Goal: Transaction & Acquisition: Purchase product/service

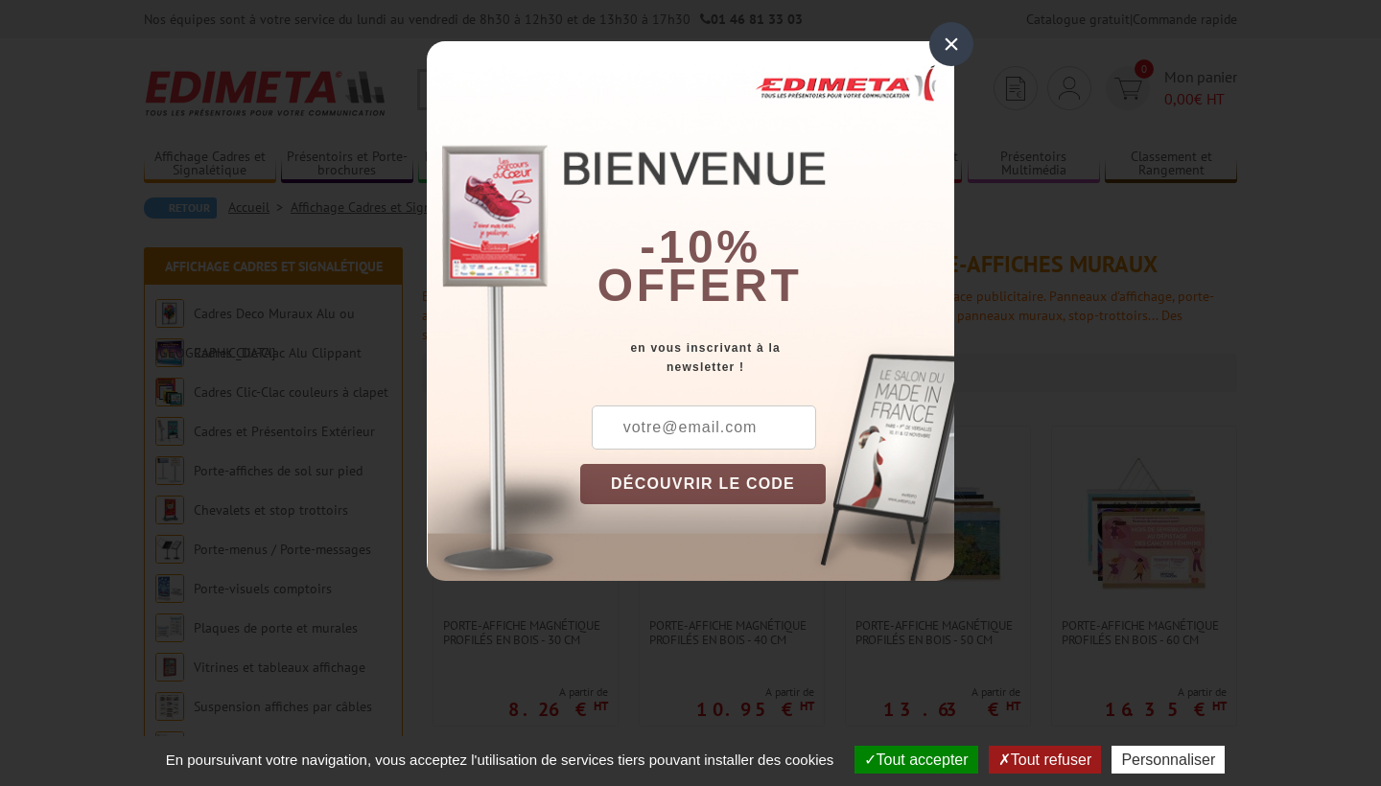
click at [944, 53] on div "×" at bounding box center [951, 44] width 44 height 44
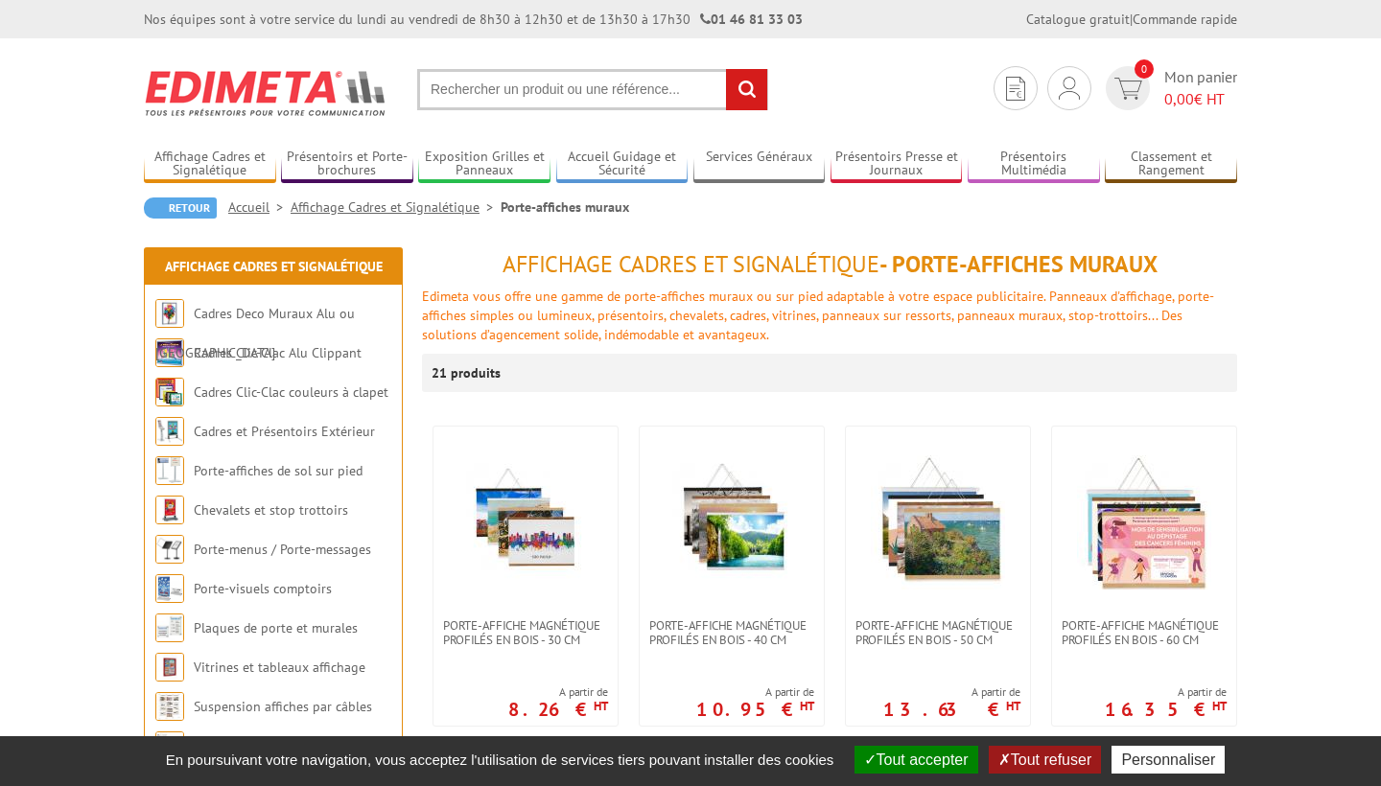
click at [521, 85] on input "text" at bounding box center [592, 89] width 351 height 41
paste input "PORTE MENU MÉTAL POUR 6 FEUILLES A4"
type input "PORTE MENU MÉTAL POUR 6 FEUILLES A4"
click at [748, 96] on input "rechercher" at bounding box center [746, 89] width 41 height 41
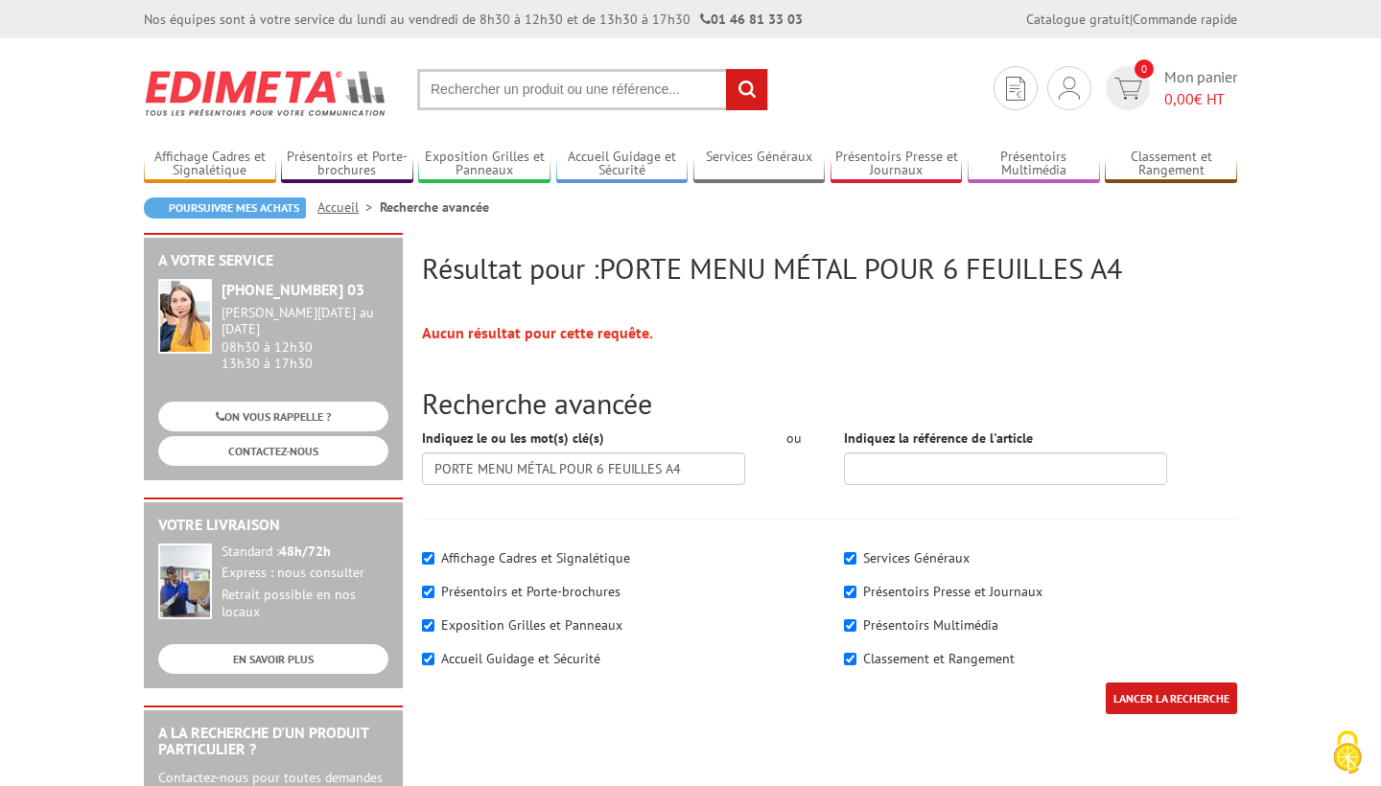
click at [547, 99] on input "text" at bounding box center [592, 89] width 351 height 41
click at [473, 90] on input "text" at bounding box center [592, 89] width 351 height 41
paste input "PORTE MENU MÉTAL POUR 6 FEUILLES A4"
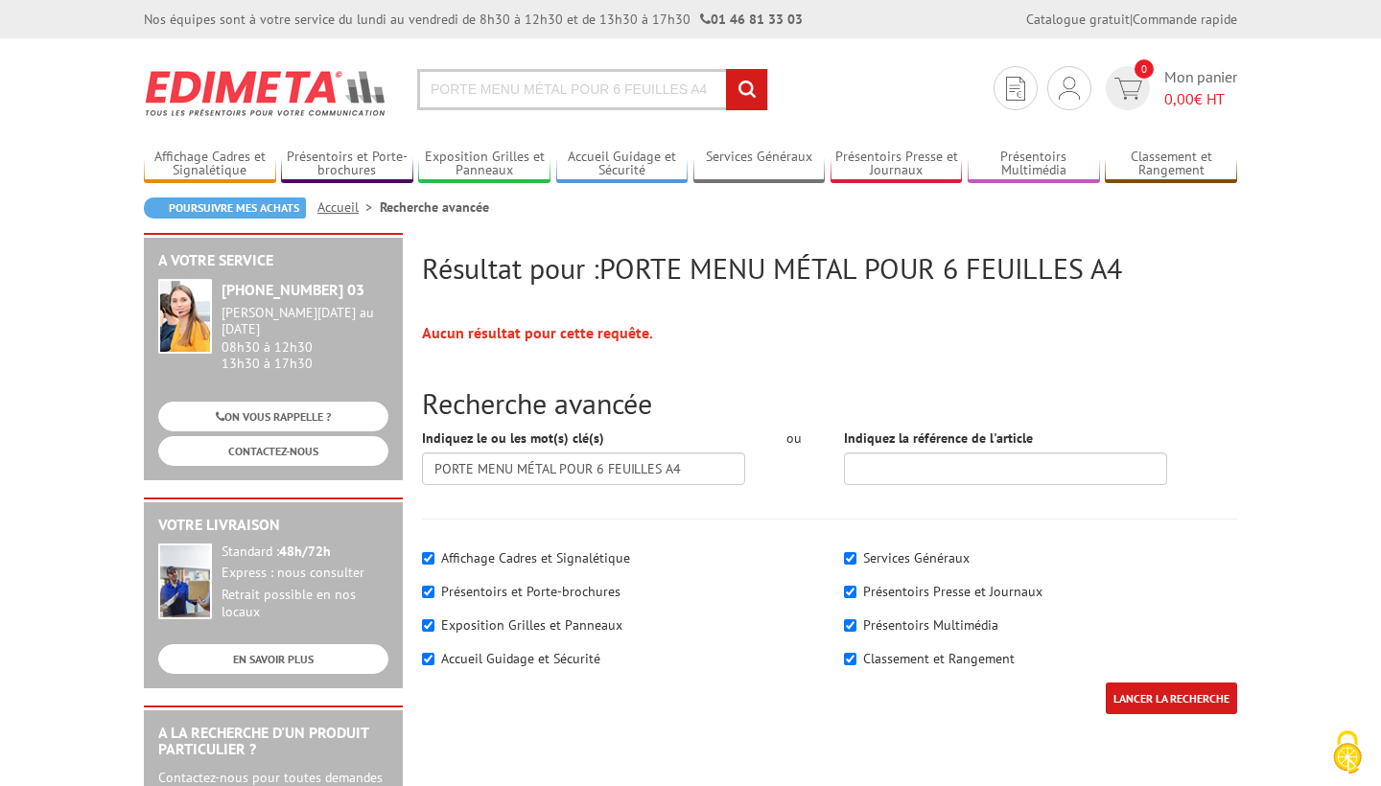
drag, startPoint x: 524, startPoint y: 89, endPoint x: 707, endPoint y: 94, distance: 183.2
click at [707, 94] on input "PORTE MENU MÉTAL POUR 6 FEUILLES A4" at bounding box center [592, 89] width 351 height 41
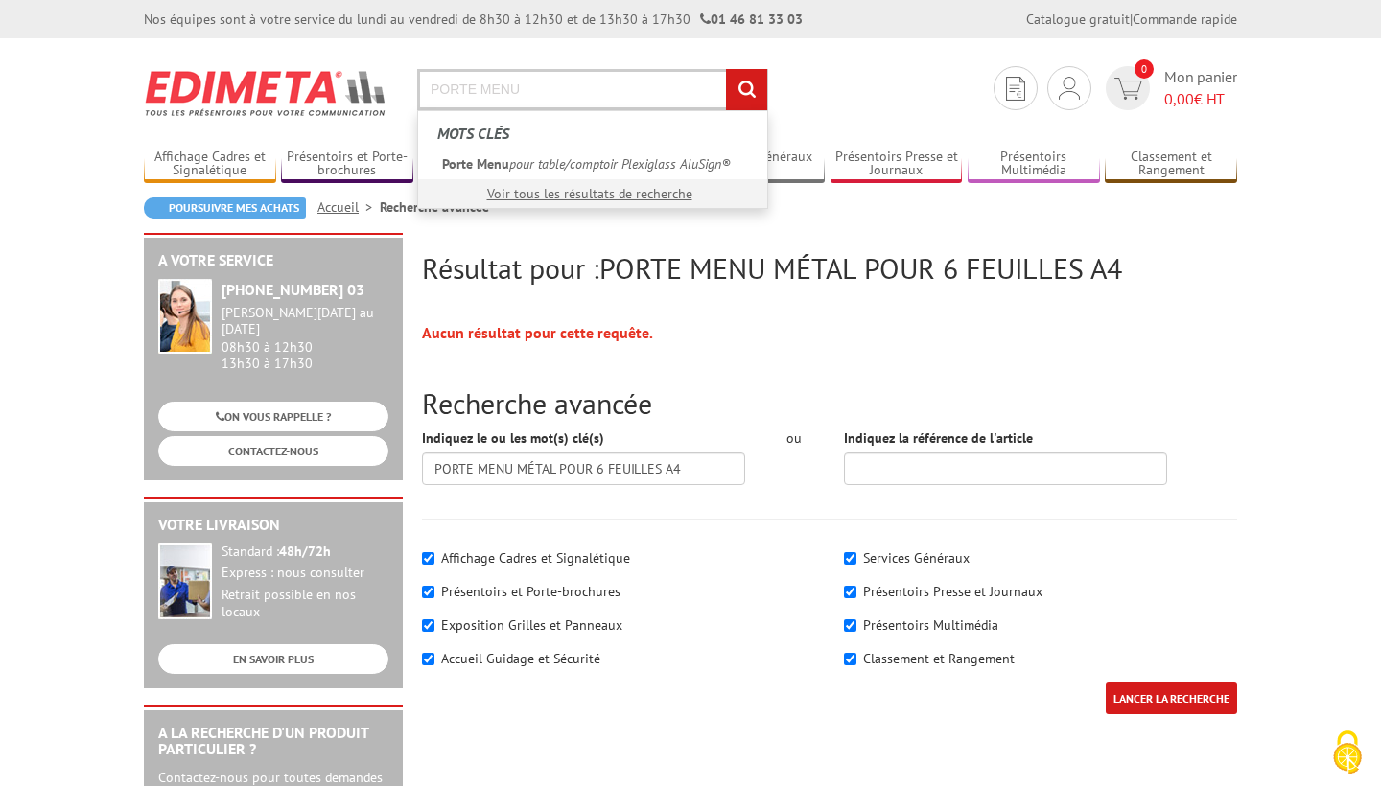
type input "PORTE MENU"
click at [746, 89] on input "rechercher" at bounding box center [746, 89] width 41 height 41
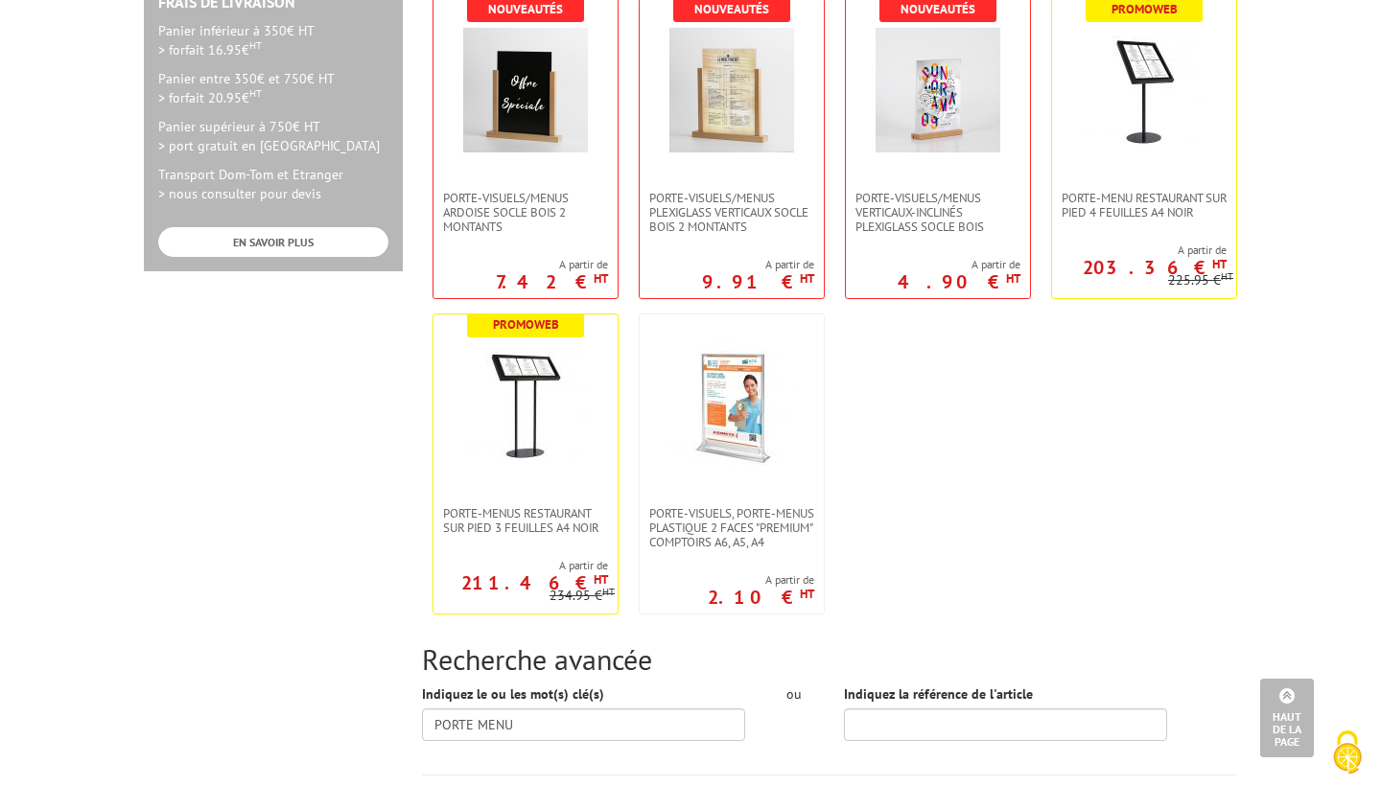
scroll to position [924, 0]
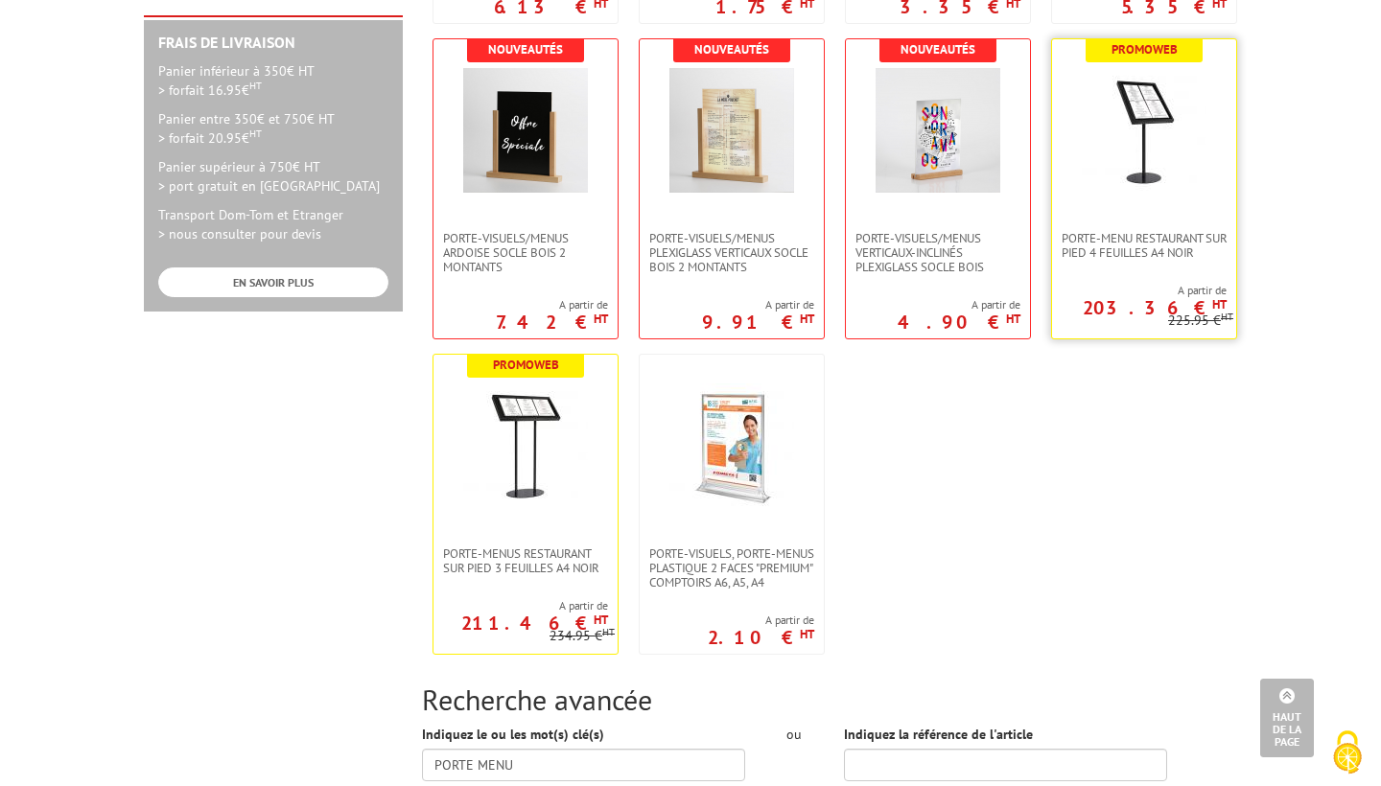
click at [1144, 133] on img at bounding box center [1144, 130] width 125 height 125
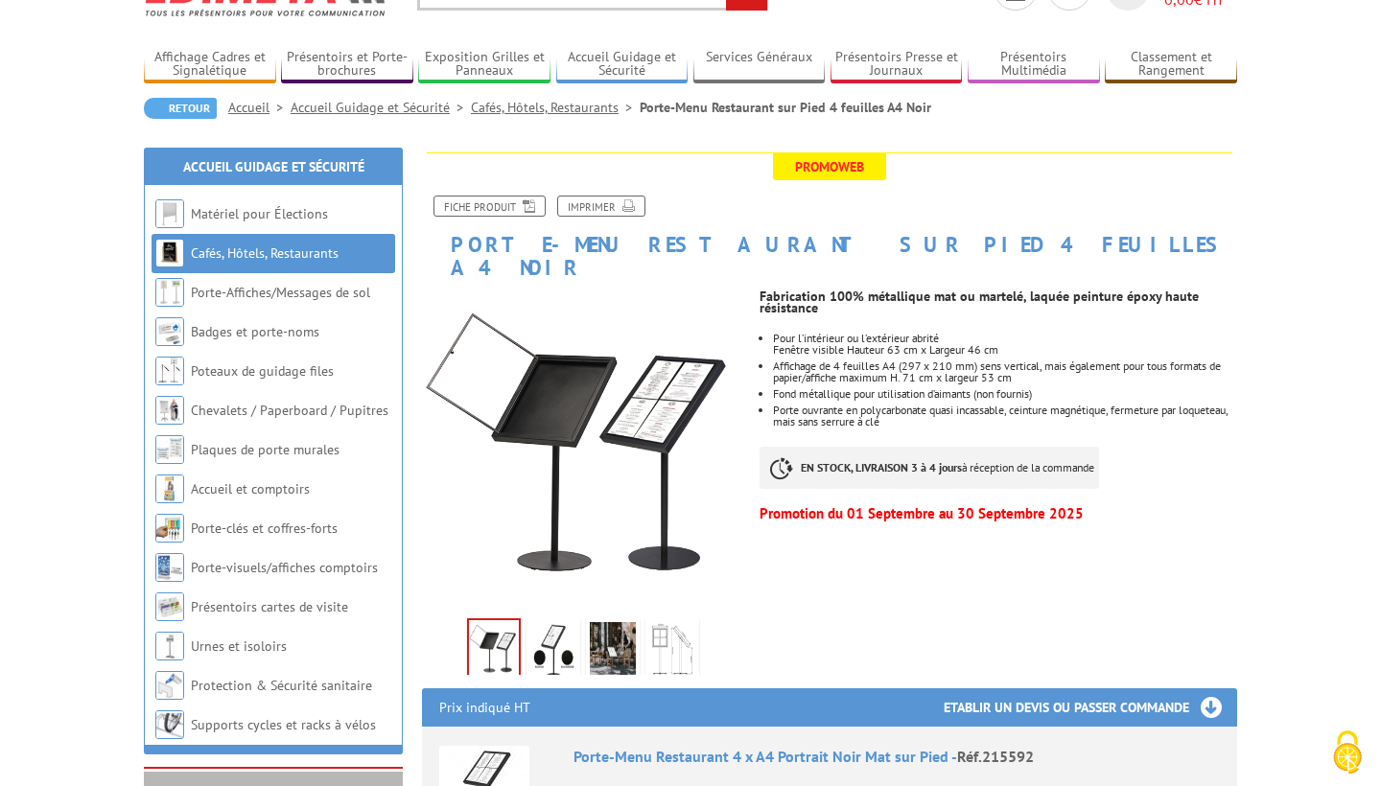
scroll to position [150, 0]
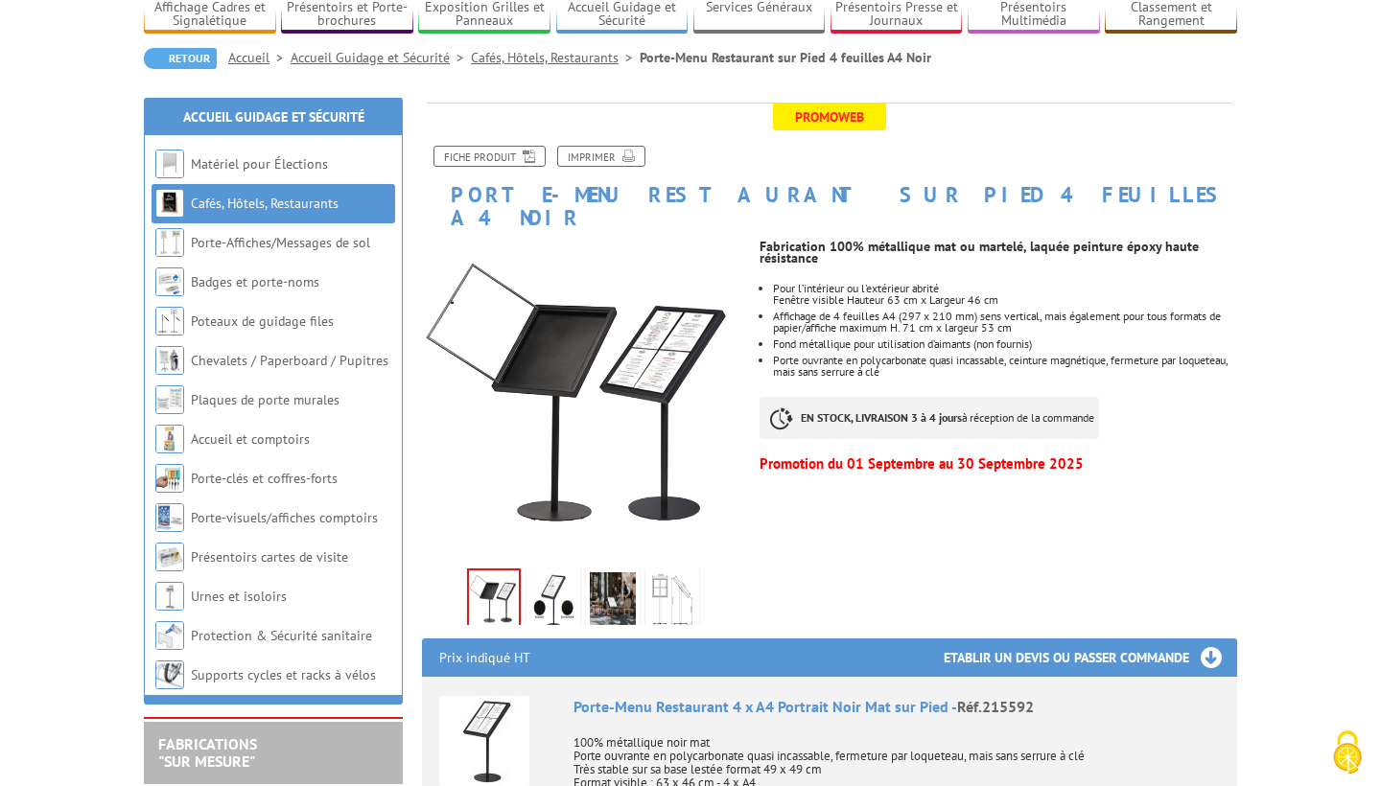
click at [564, 586] on img at bounding box center [553, 601] width 46 height 59
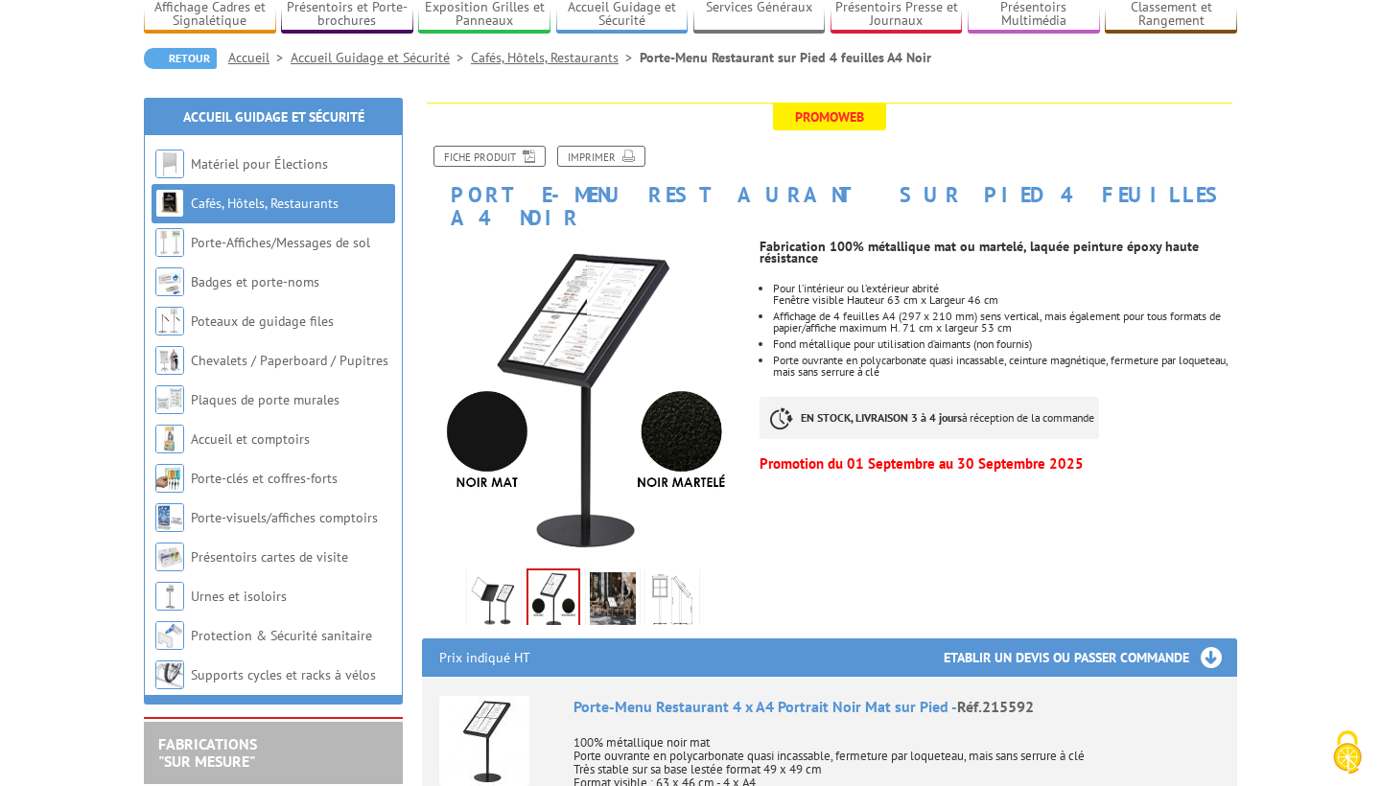
click at [629, 580] on img at bounding box center [613, 601] width 46 height 59
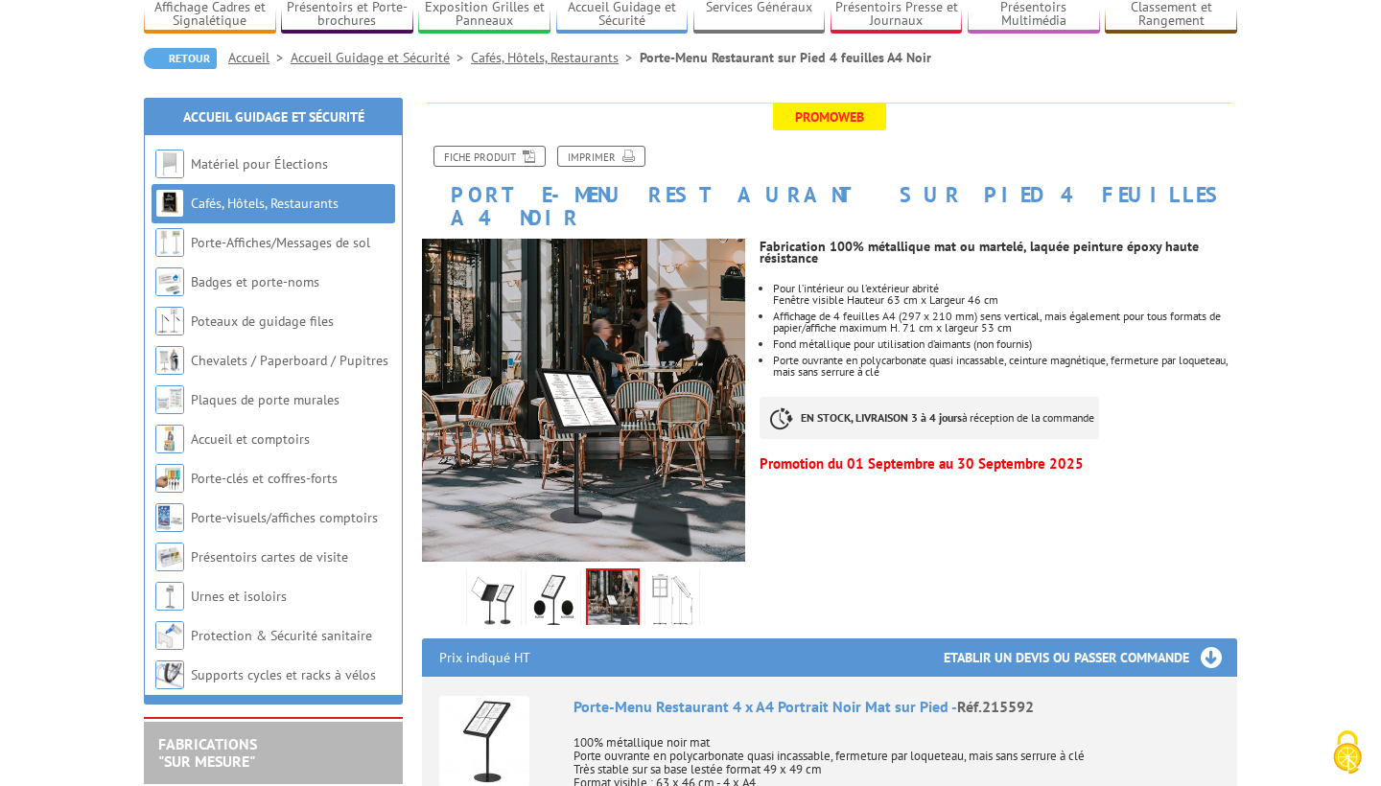
click at [668, 577] on img at bounding box center [672, 601] width 46 height 59
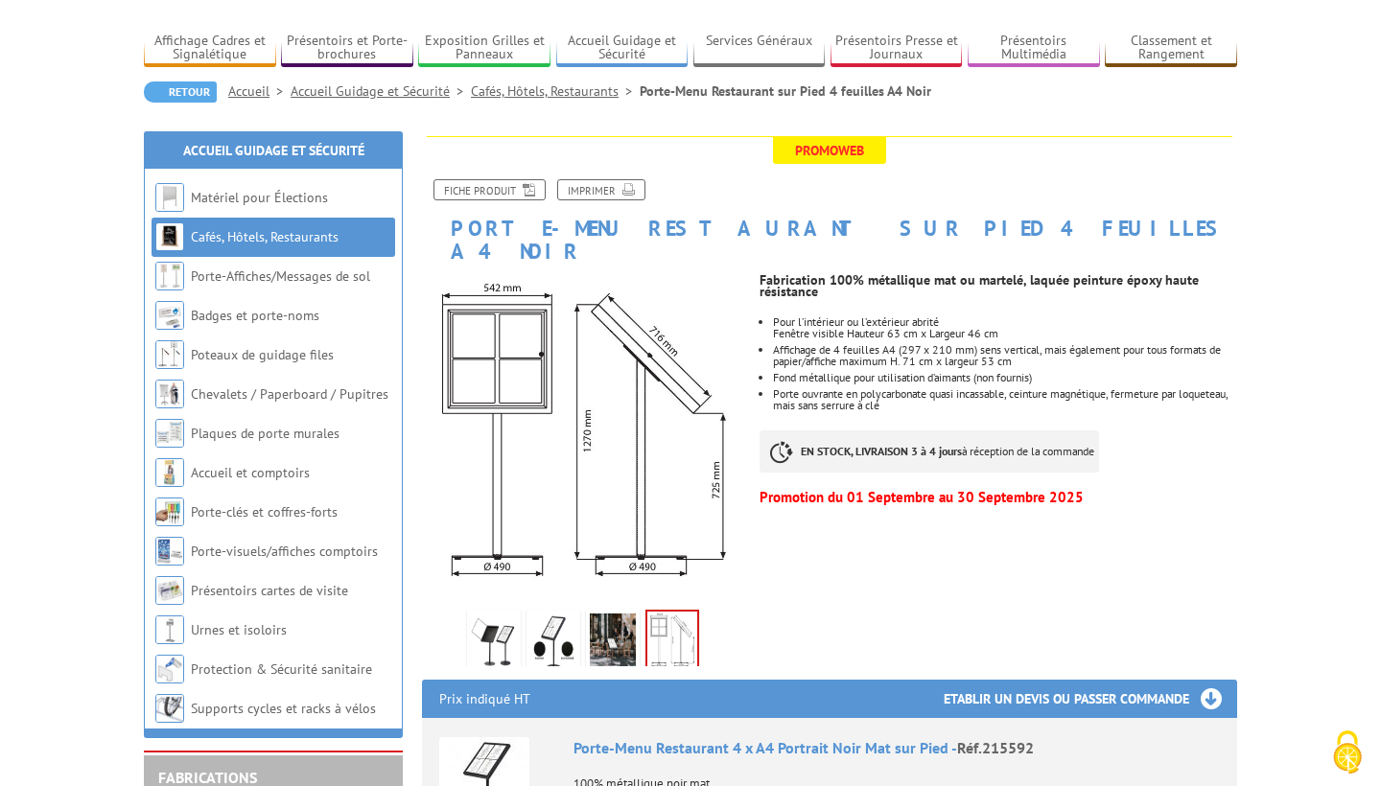
scroll to position [77, 0]
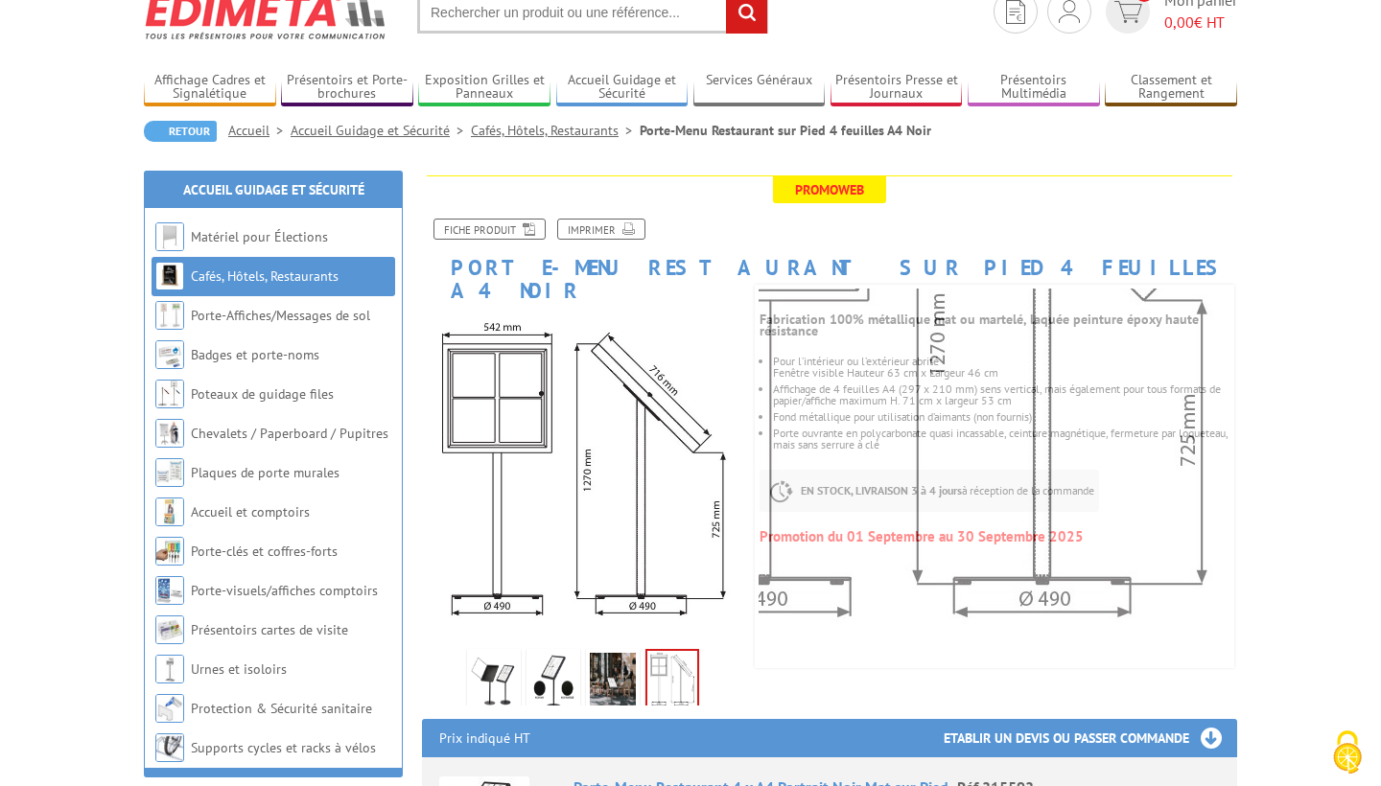
click at [553, 653] on img at bounding box center [553, 682] width 46 height 59
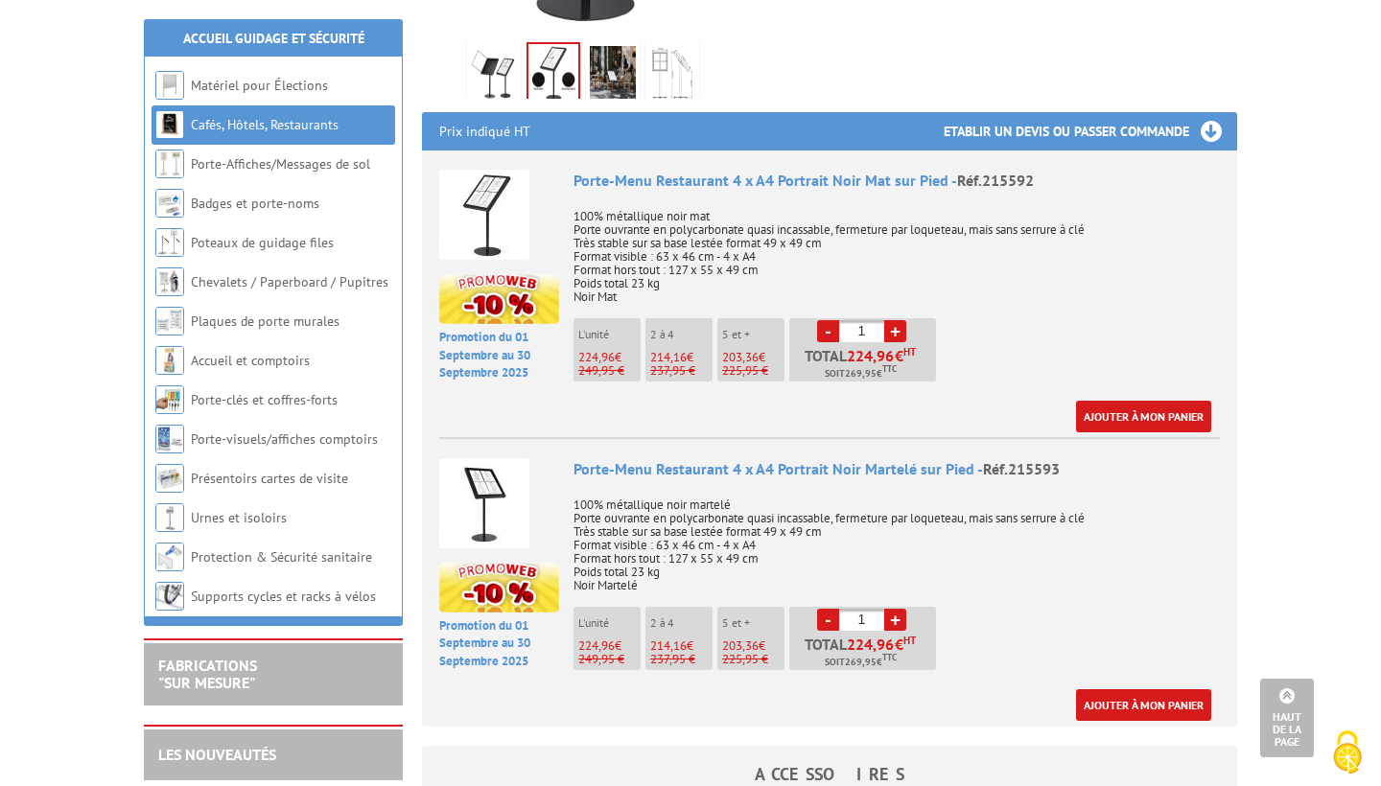
scroll to position [827, 0]
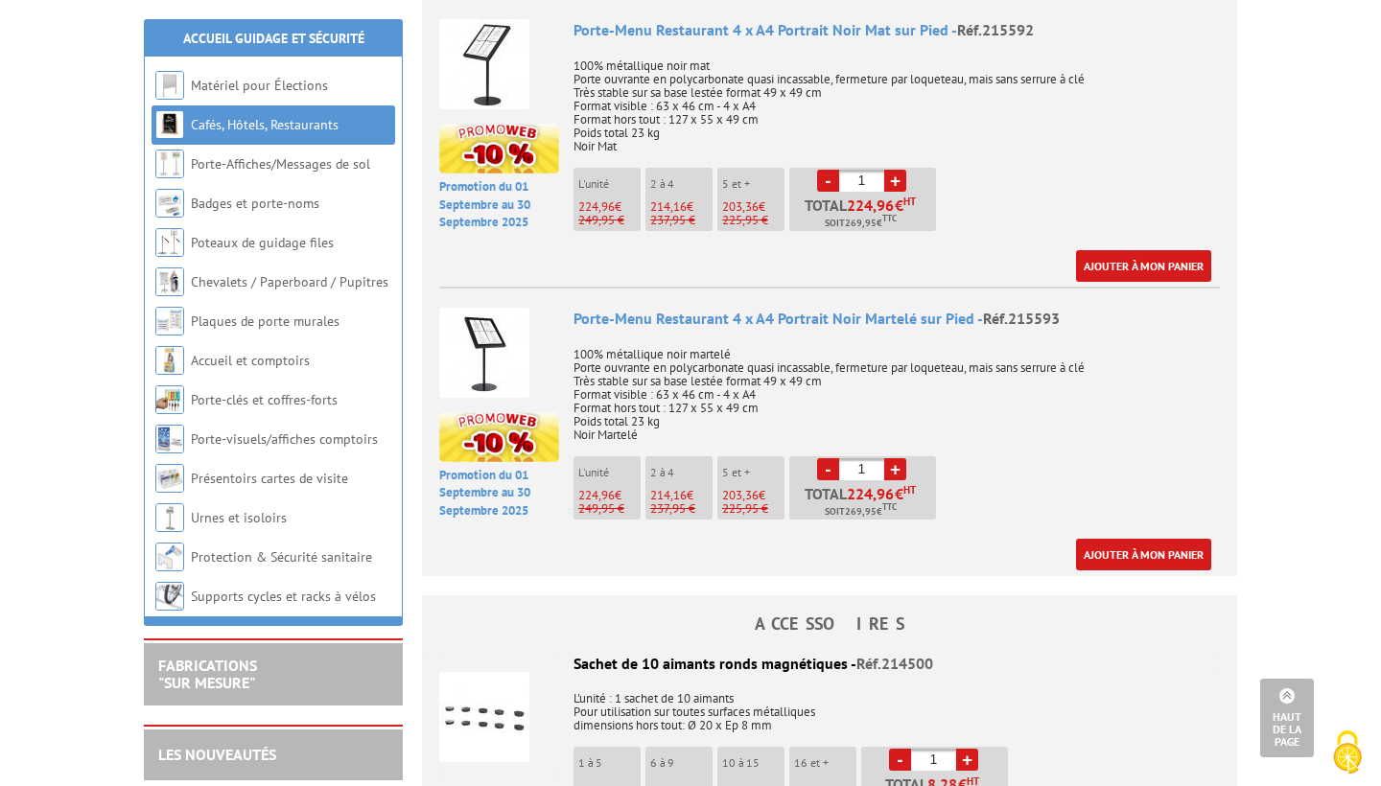
click at [897, 458] on link "+" at bounding box center [895, 469] width 22 height 22
type input "2"
click at [1112, 539] on link "Ajouter à mon panier" at bounding box center [1143, 555] width 135 height 32
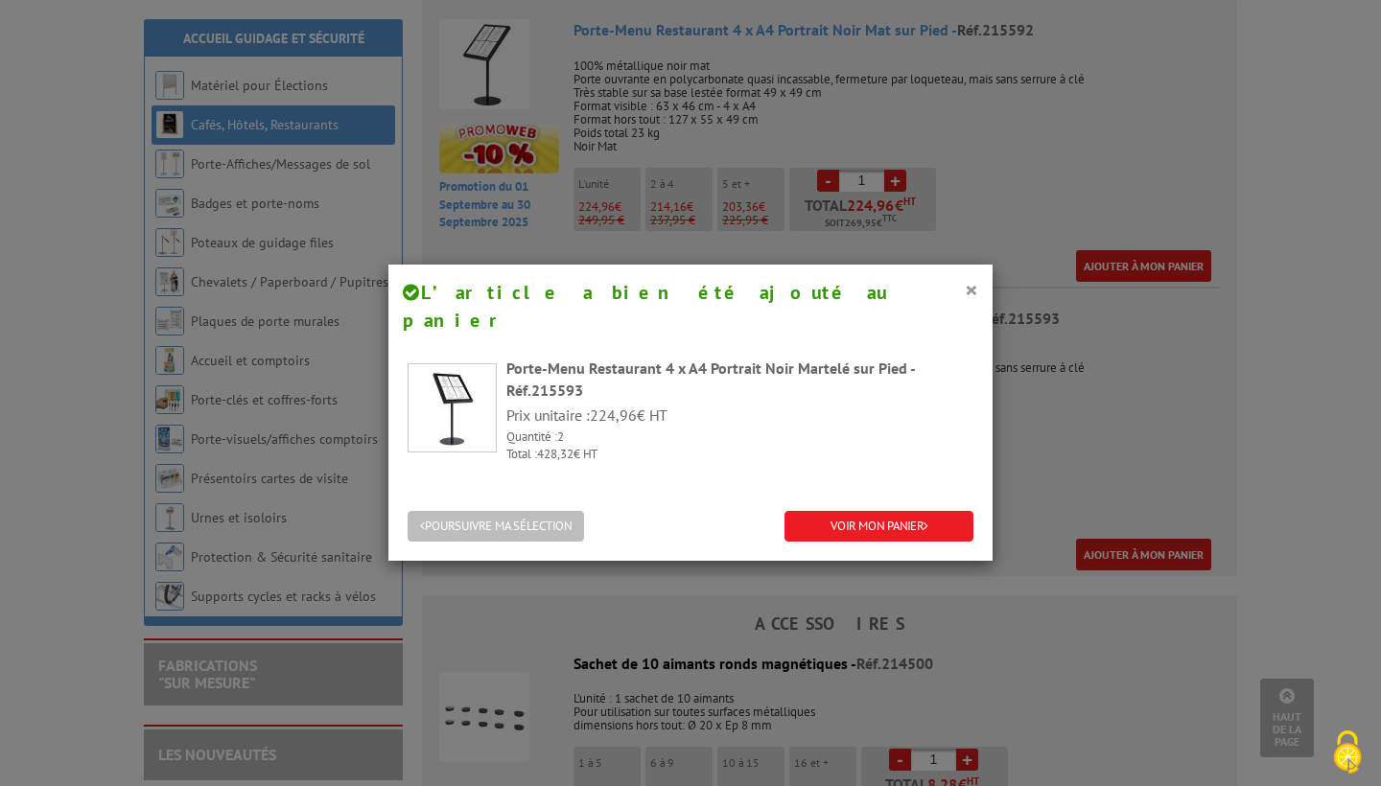
click at [522, 511] on button "POURSUIVRE MA SÉLECTION" at bounding box center [496, 527] width 176 height 32
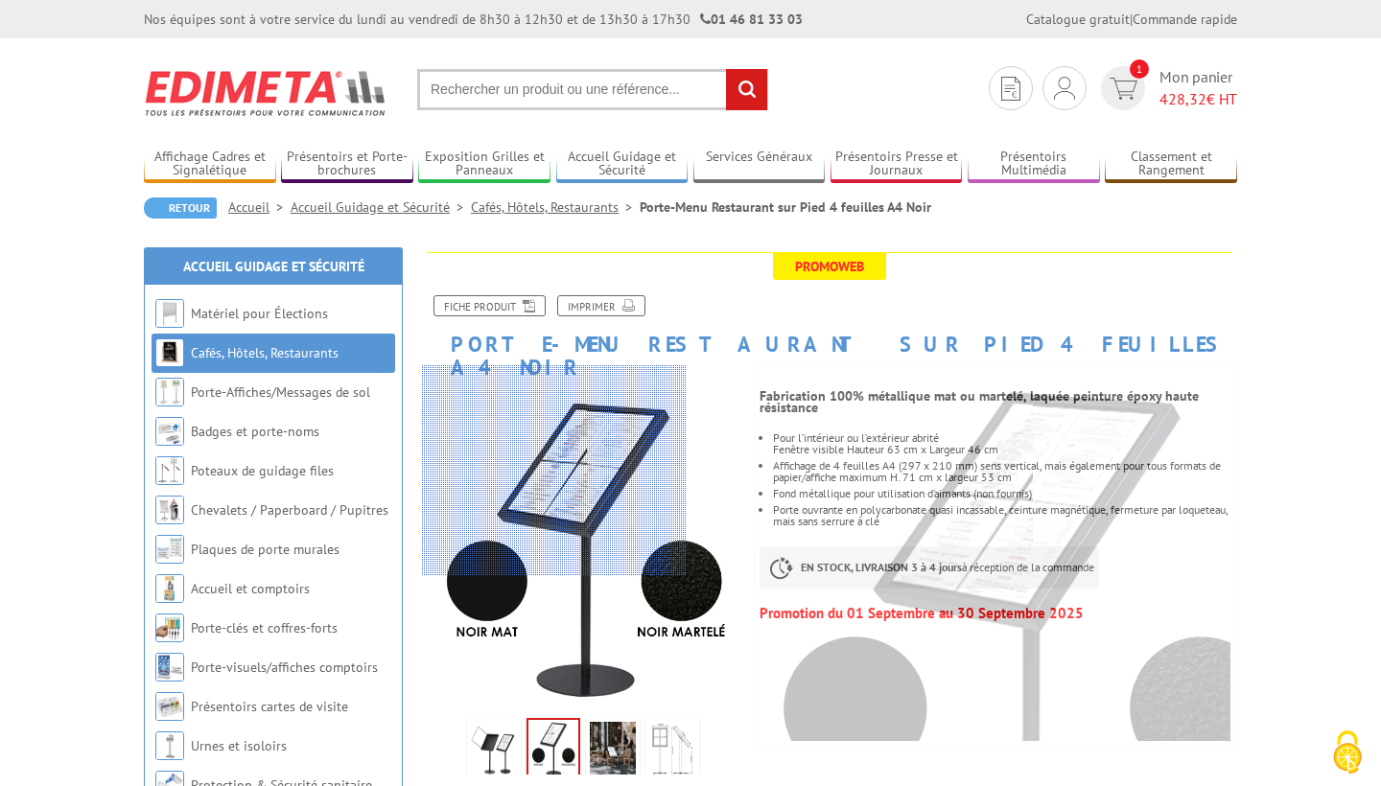
scroll to position [0, 0]
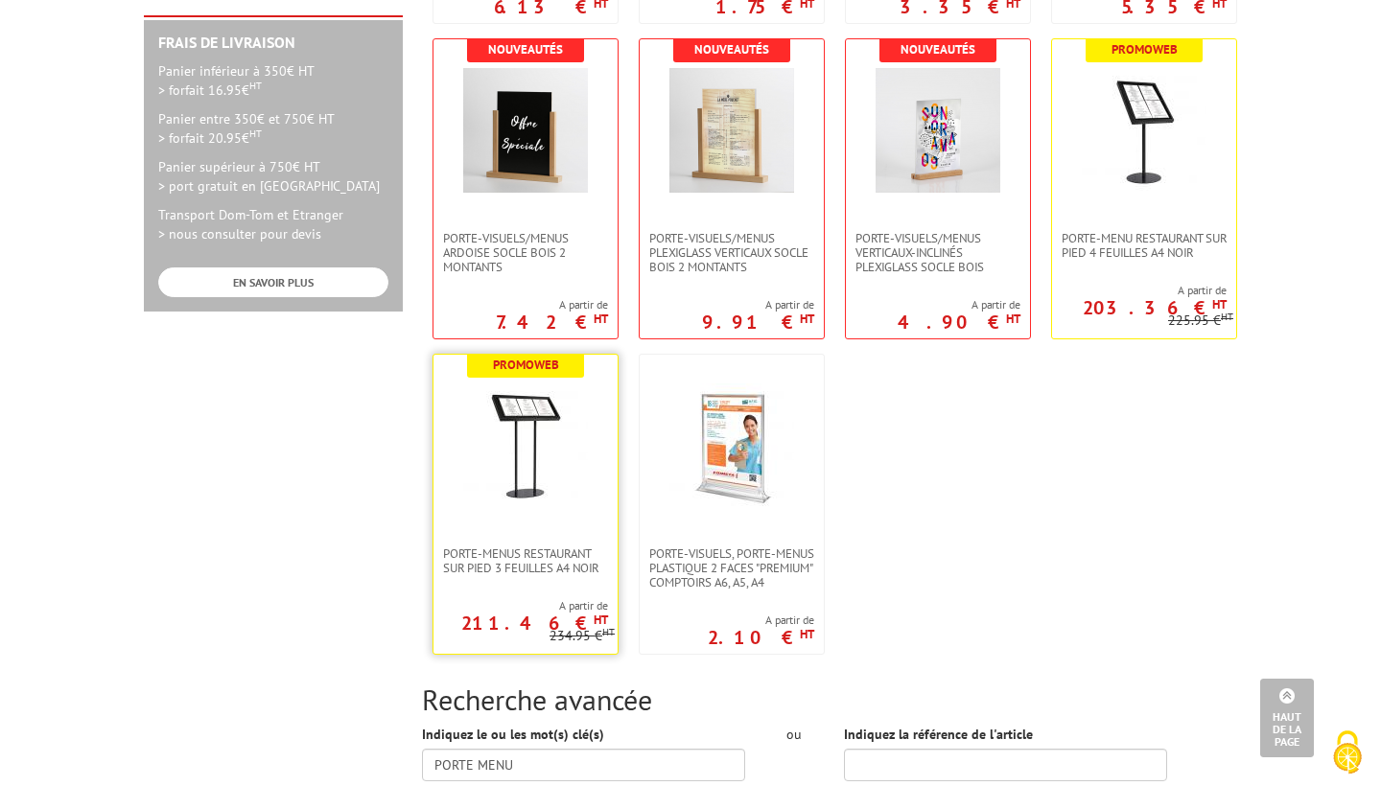
click at [530, 437] on img at bounding box center [525, 446] width 125 height 125
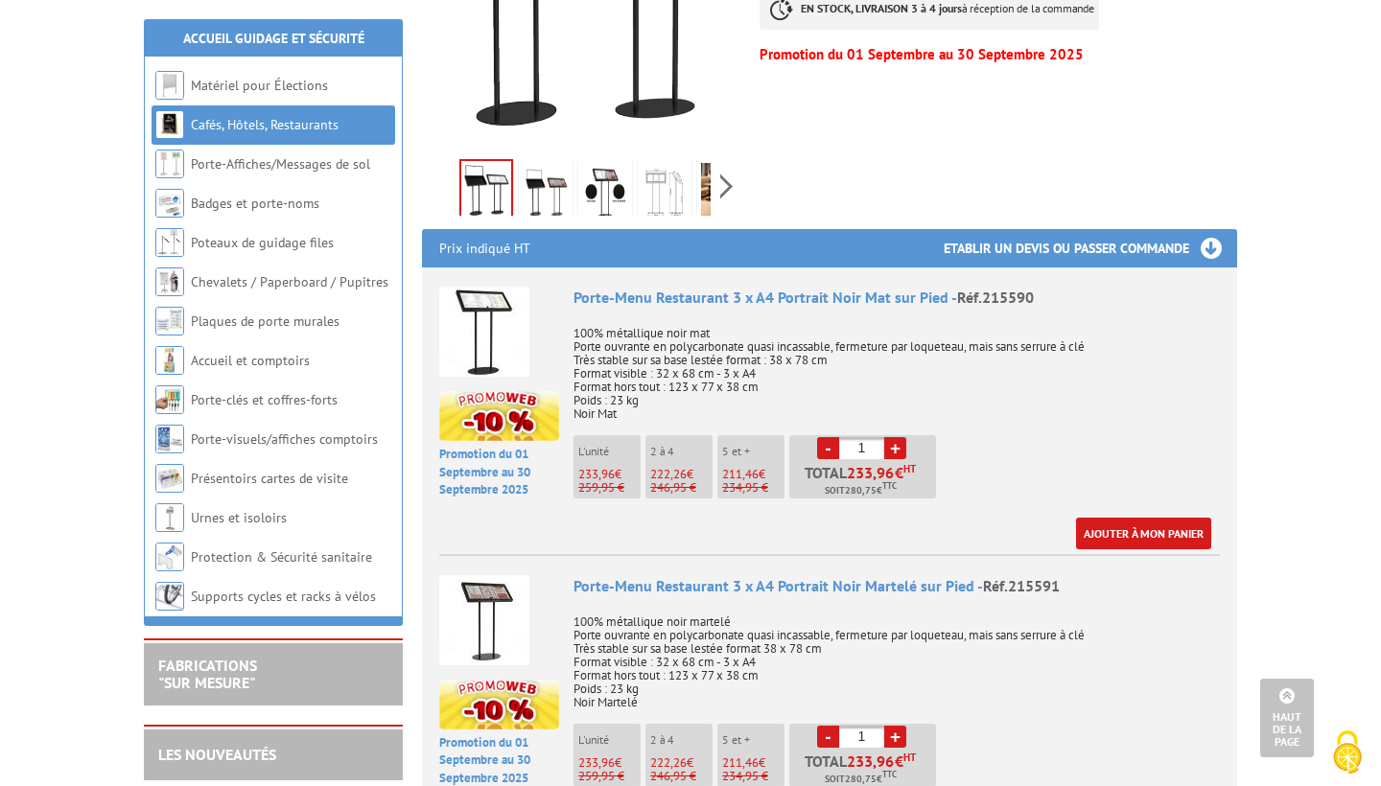
scroll to position [737, 0]
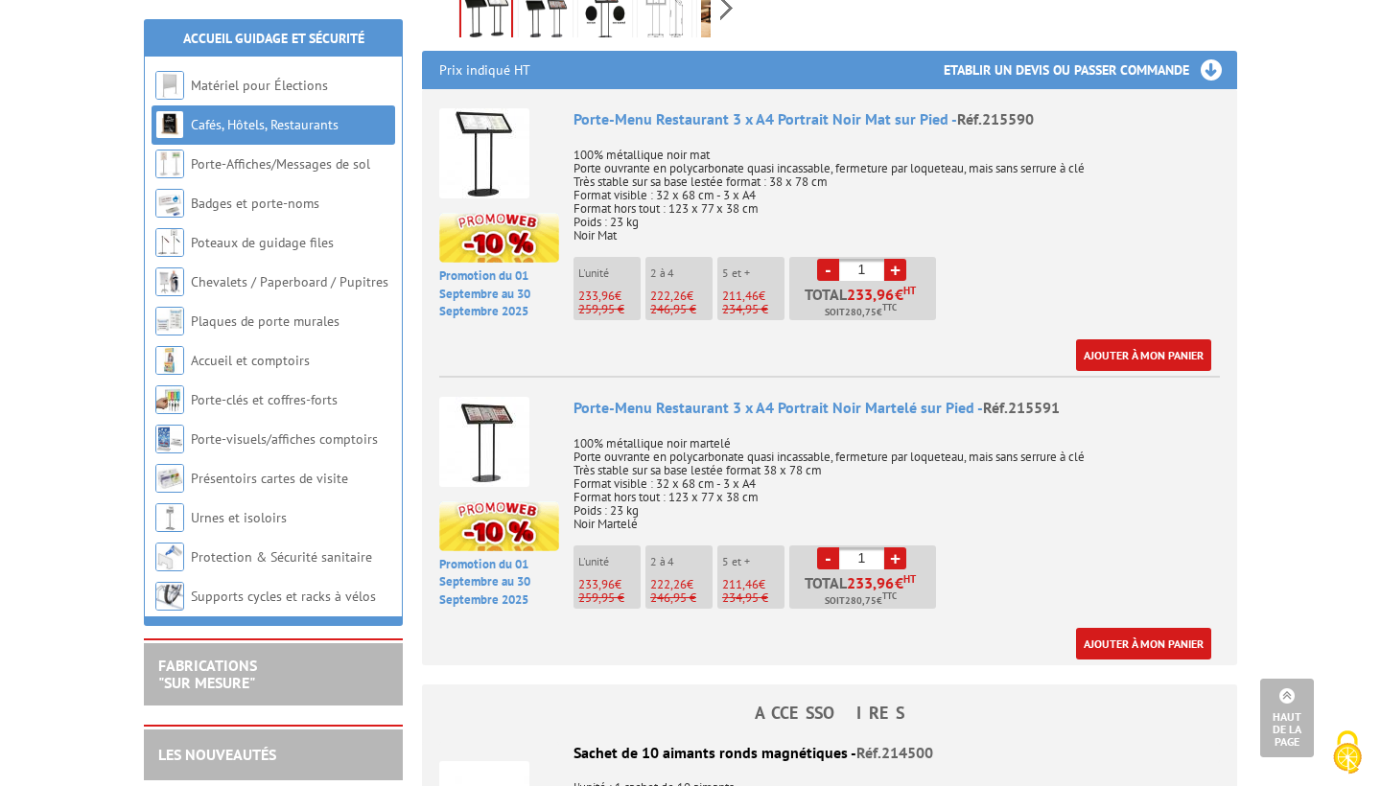
click at [896, 547] on link "+" at bounding box center [895, 558] width 22 height 22
type input "2"
click at [1120, 628] on link "Ajouter à mon panier" at bounding box center [1143, 644] width 135 height 32
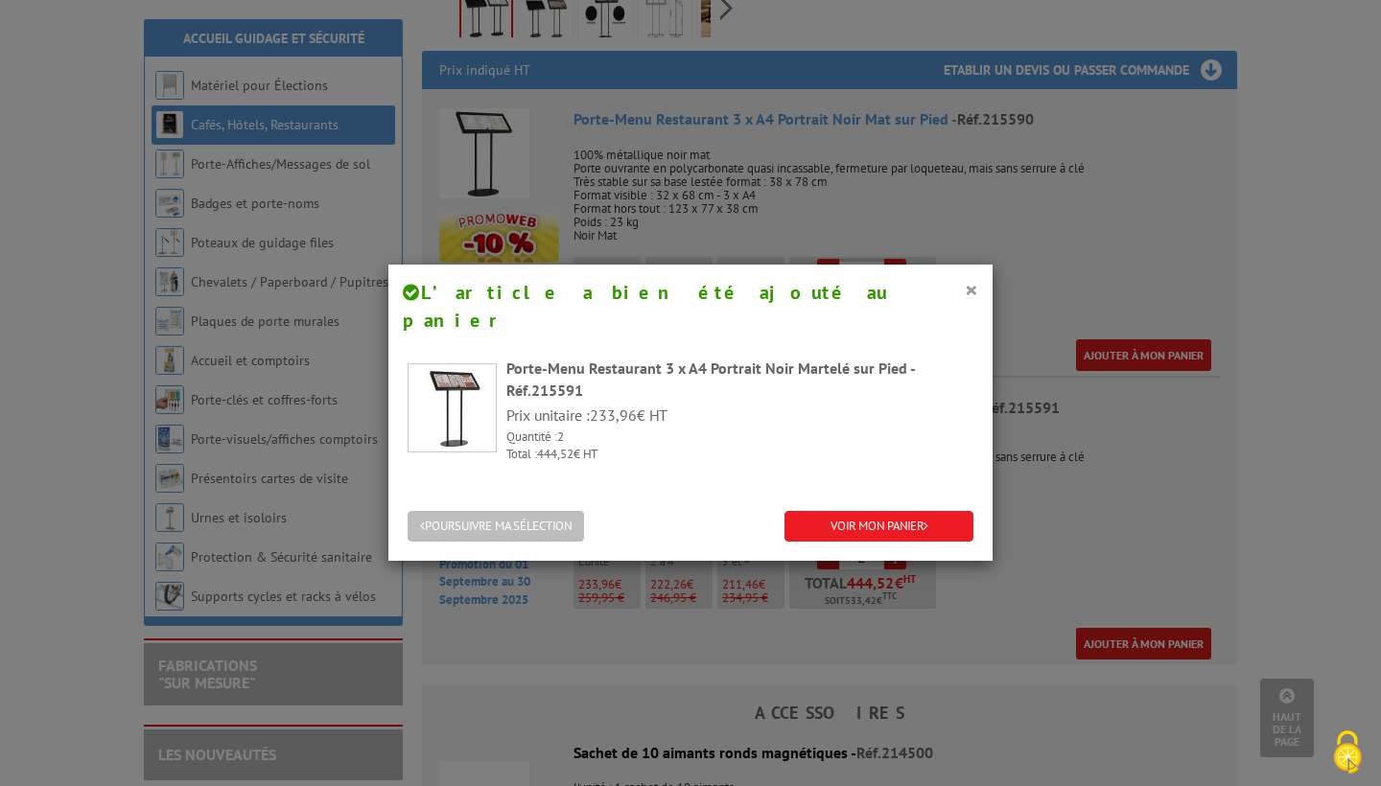
click at [515, 511] on button "POURSUIVRE MA SÉLECTION" at bounding box center [496, 527] width 176 height 32
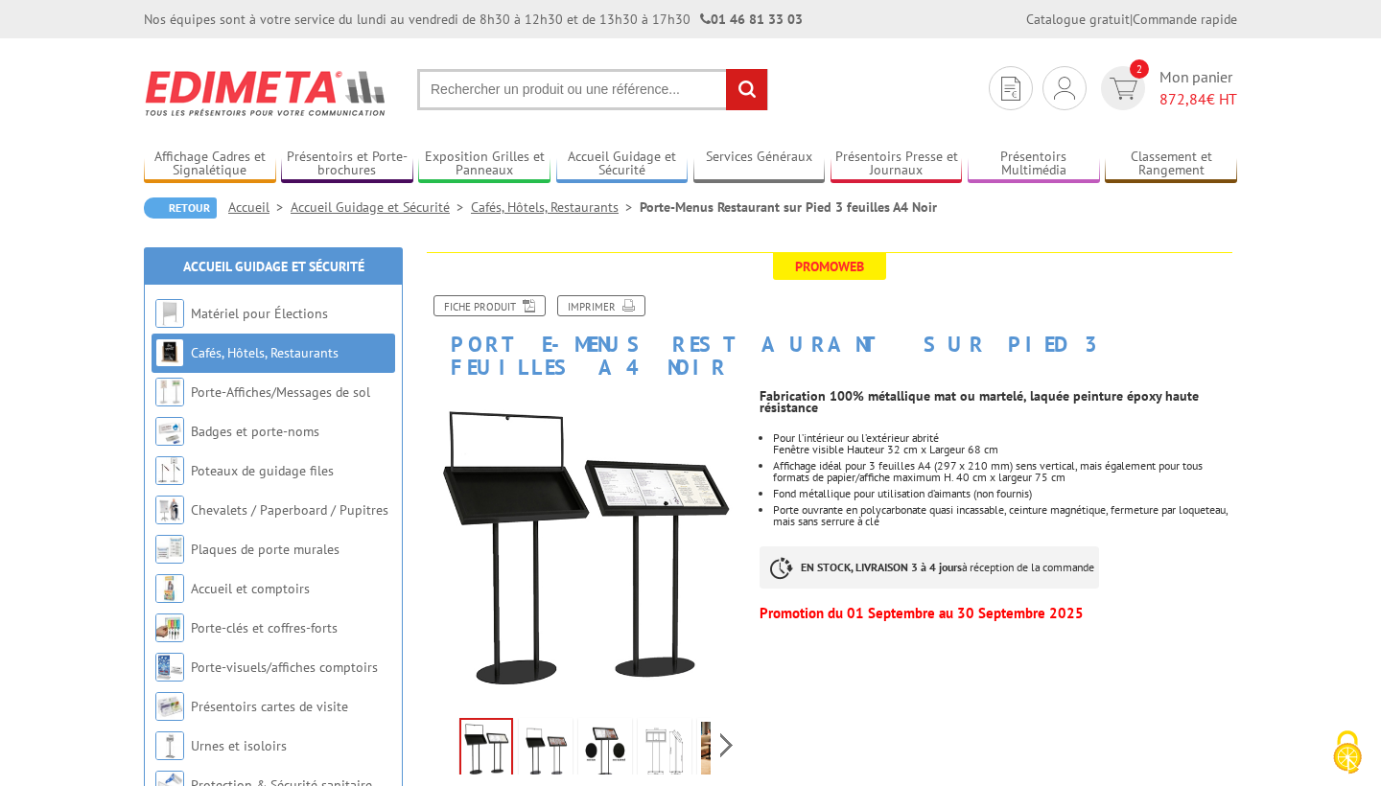
scroll to position [0, 0]
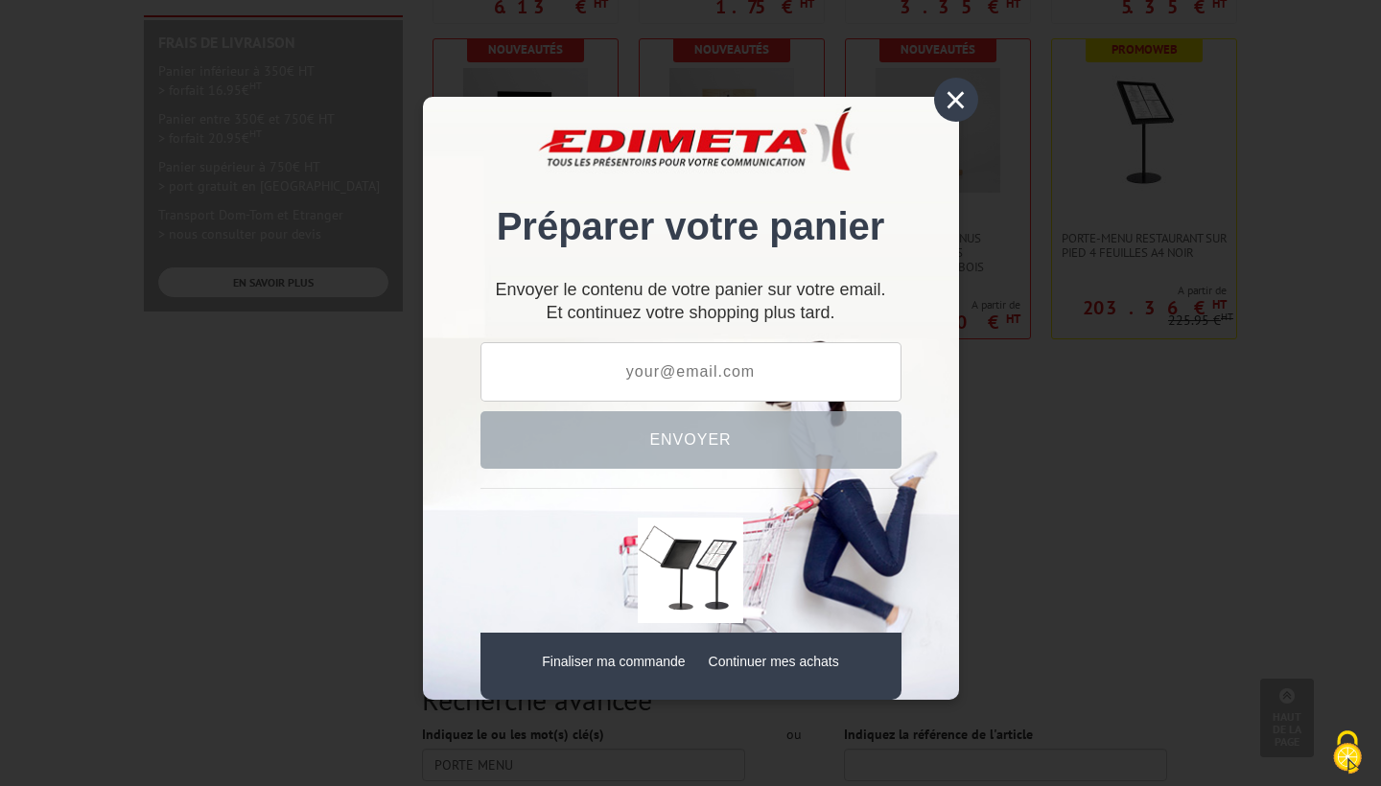
click at [962, 105] on div "×" at bounding box center [956, 100] width 44 height 44
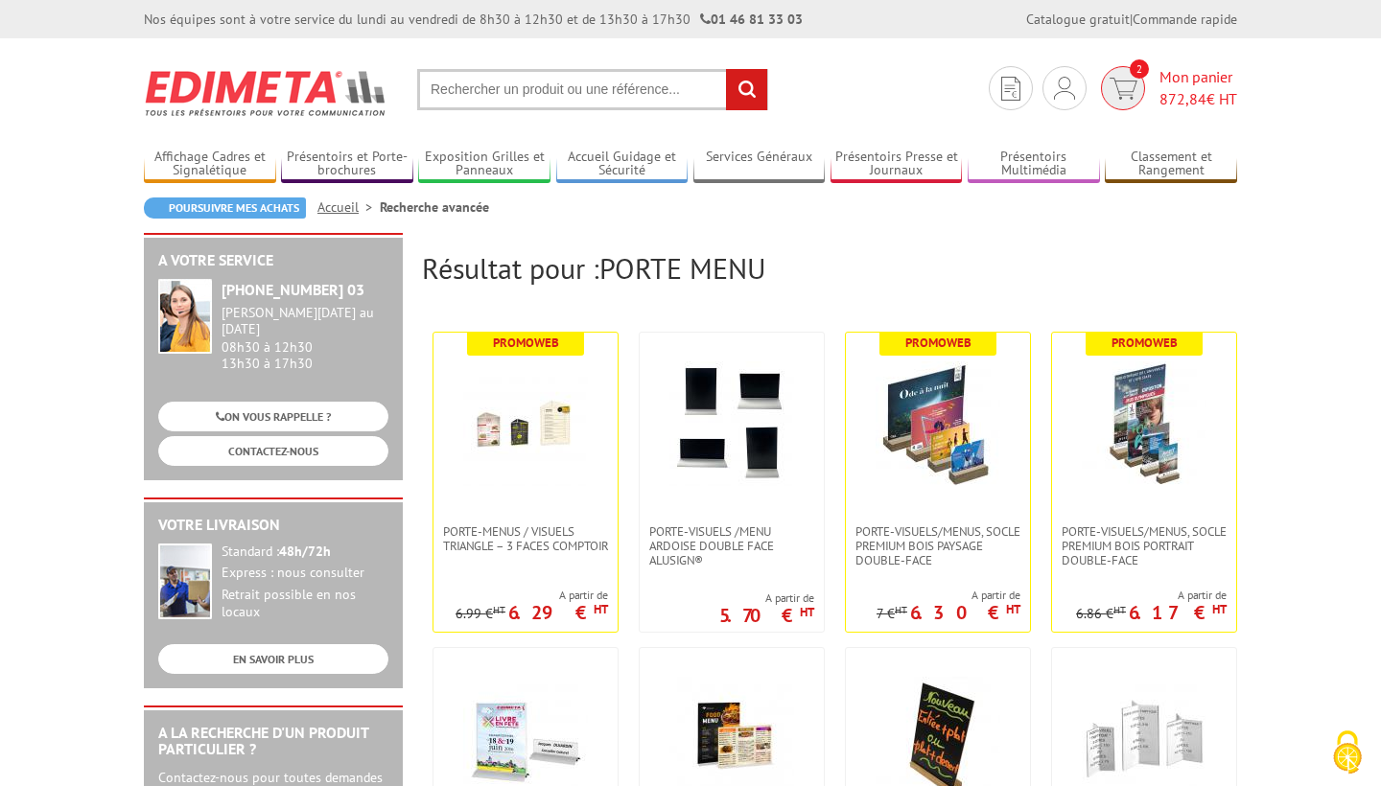
click at [1204, 97] on span "872,84" at bounding box center [1182, 98] width 47 height 19
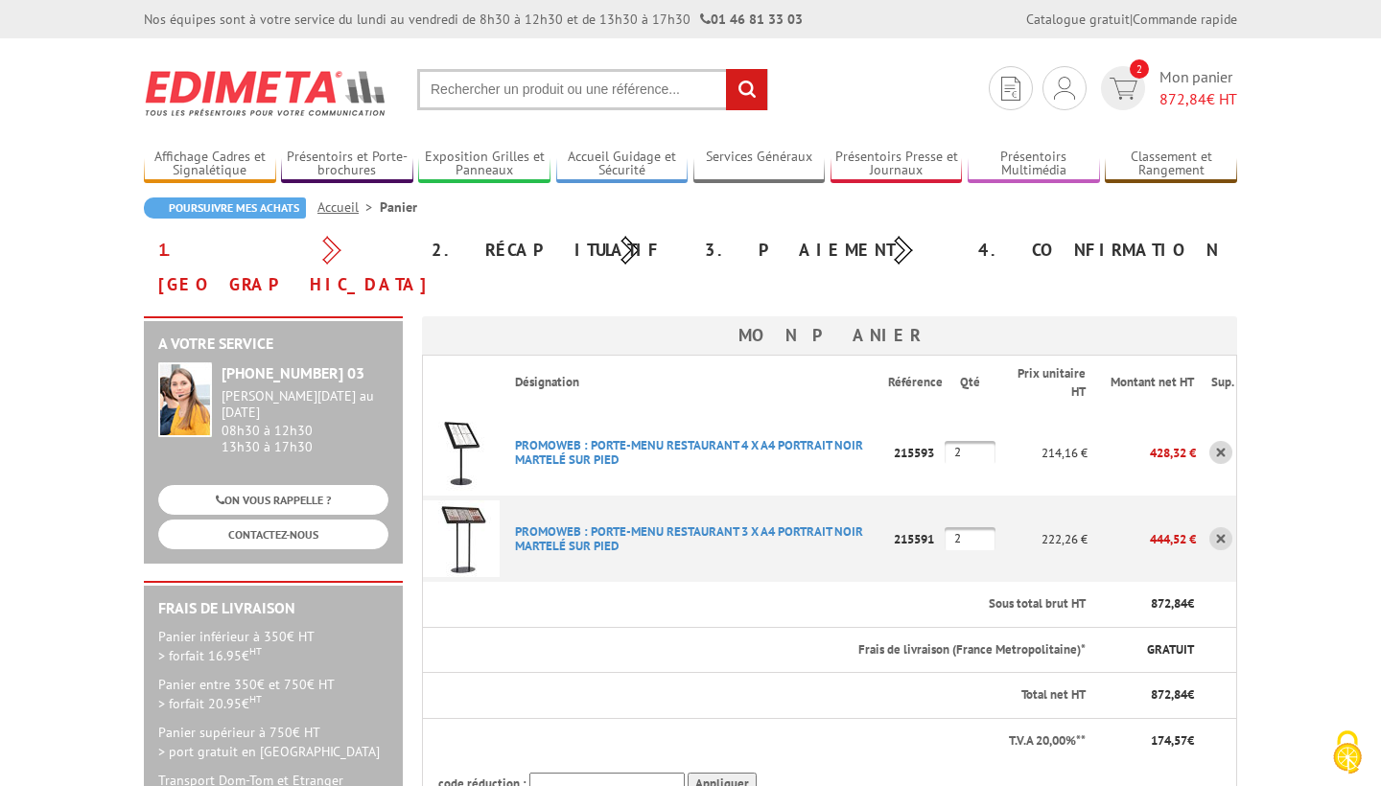
click at [989, 441] on input "2" at bounding box center [969, 452] width 51 height 23
type input "1"
click at [985, 527] on input "2" at bounding box center [969, 538] width 51 height 23
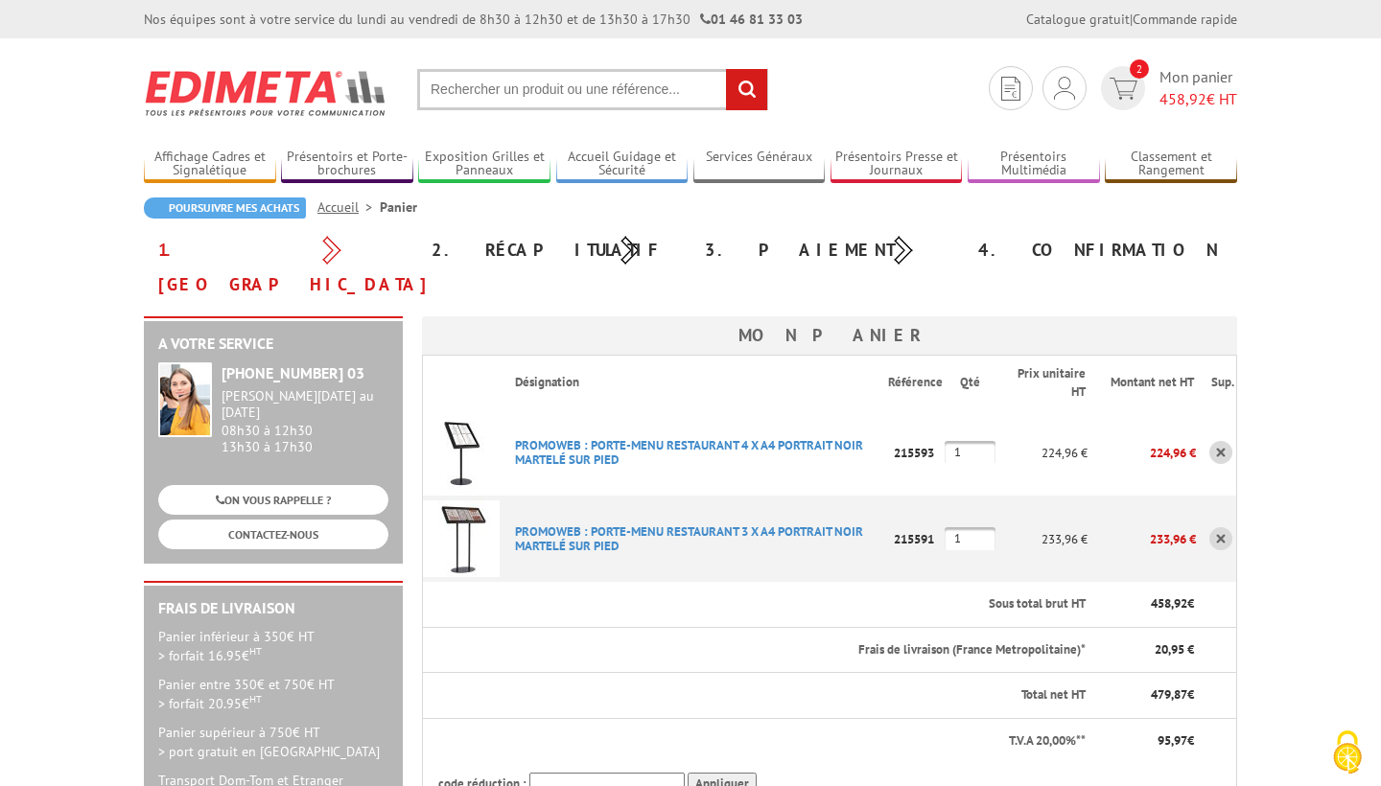
type input "1"
